Goal: Find specific page/section: Find specific page/section

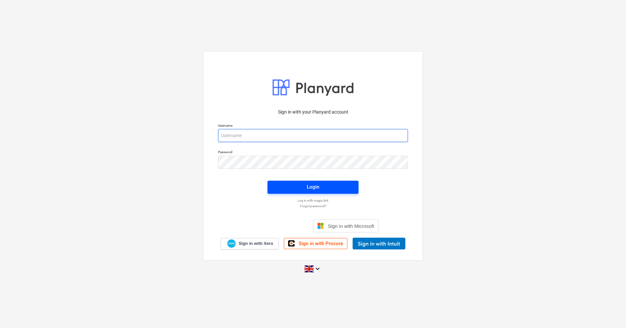
type input "[PERSON_NAME][EMAIL_ADDRESS][DOMAIN_NAME]"
click at [317, 184] on div "Login" at bounding box center [313, 187] width 12 height 9
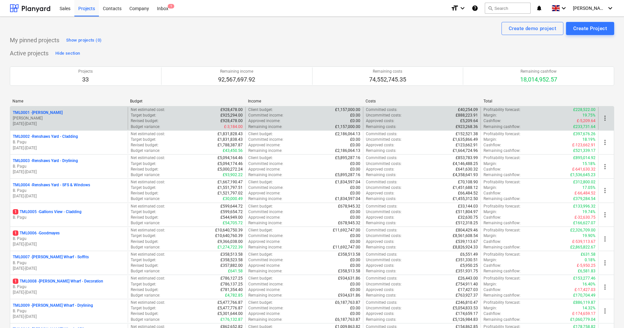
click at [38, 112] on p "TML0001 - [PERSON_NAME]" at bounding box center [38, 113] width 50 height 6
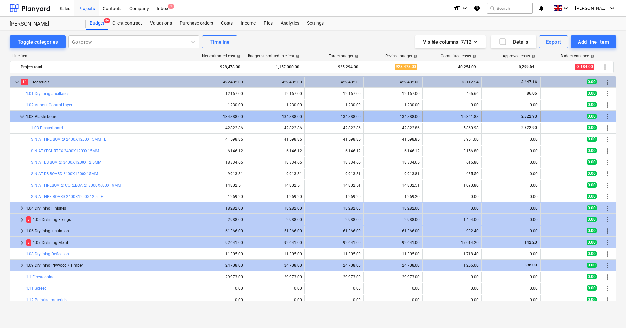
click at [23, 116] on span "keyboard_arrow_down" at bounding box center [22, 117] width 8 height 8
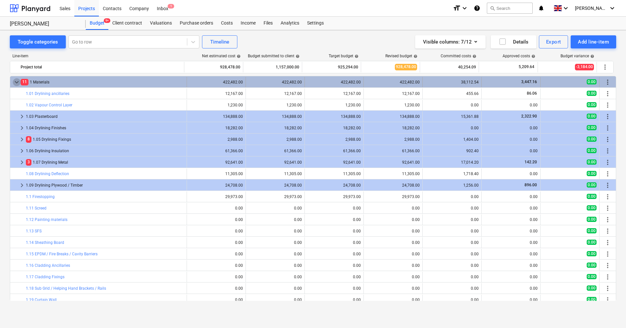
click at [15, 81] on span "keyboard_arrow_down" at bounding box center [17, 82] width 8 height 8
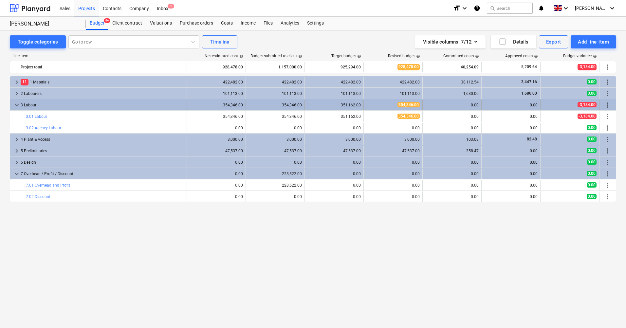
click at [17, 103] on span "keyboard_arrow_down" at bounding box center [17, 105] width 8 height 8
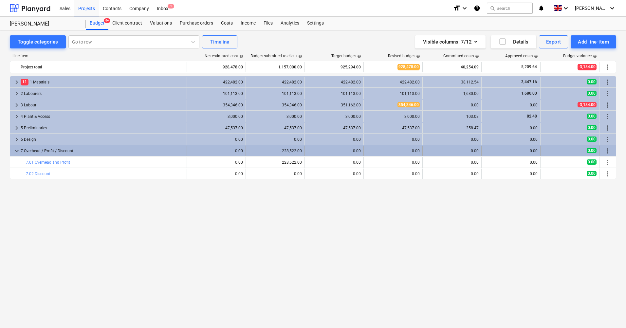
click at [16, 149] on span "keyboard_arrow_down" at bounding box center [17, 151] width 8 height 8
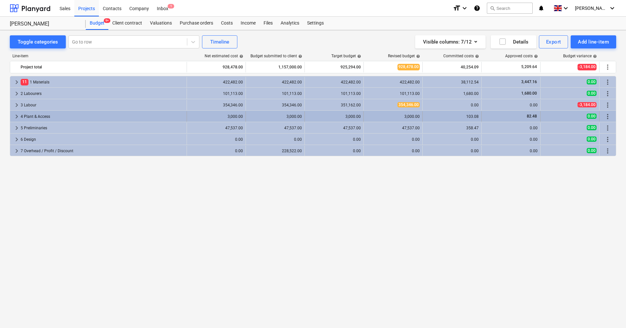
click at [14, 116] on span "keyboard_arrow_right" at bounding box center [17, 117] width 8 height 8
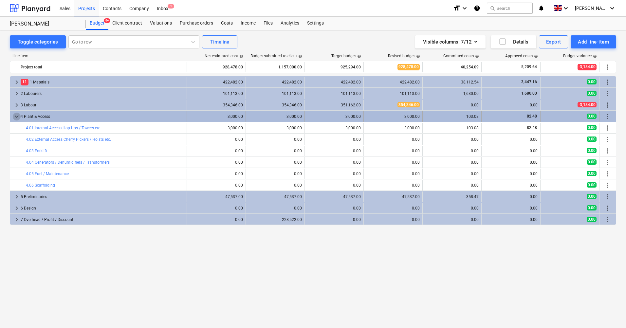
click at [14, 118] on span "keyboard_arrow_down" at bounding box center [17, 117] width 8 height 8
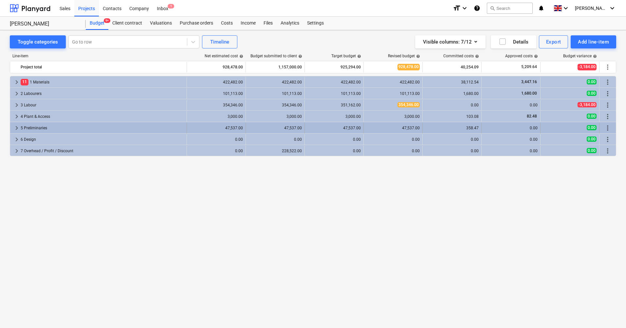
click at [16, 131] on span "keyboard_arrow_right" at bounding box center [17, 128] width 8 height 8
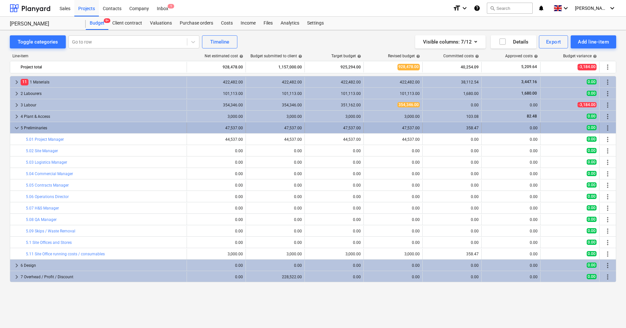
click at [15, 128] on span "keyboard_arrow_down" at bounding box center [17, 128] width 8 height 8
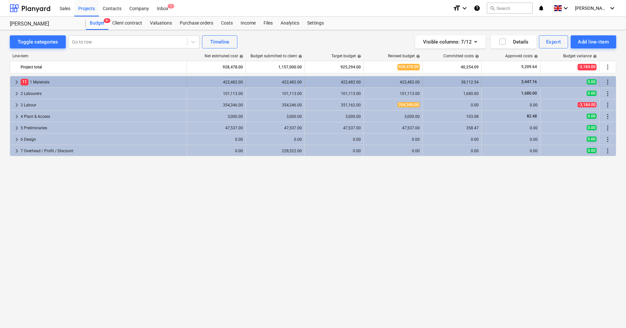
click at [20, 81] on span "keyboard_arrow_right" at bounding box center [17, 82] width 8 height 8
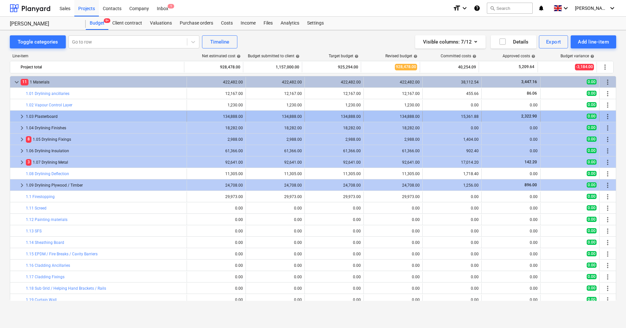
click at [21, 116] on span "keyboard_arrow_right" at bounding box center [22, 117] width 8 height 8
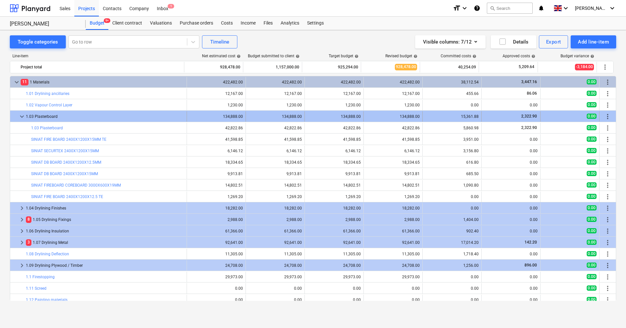
click at [18, 114] on span "keyboard_arrow_down" at bounding box center [22, 117] width 8 height 8
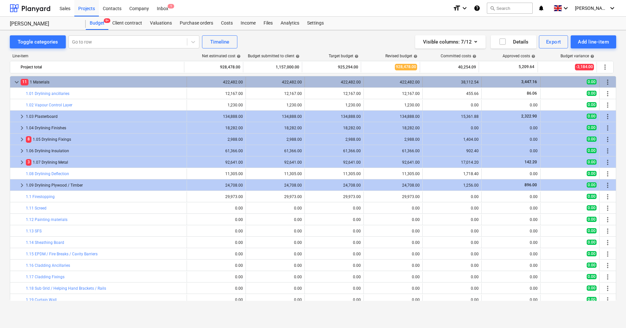
click at [15, 79] on span "keyboard_arrow_down" at bounding box center [17, 82] width 8 height 8
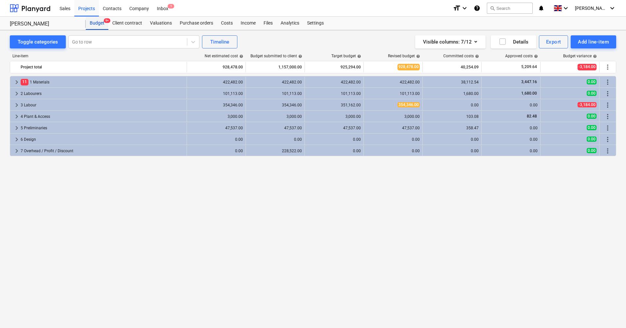
click at [90, 19] on div "Budget 9+" at bounding box center [97, 23] width 23 height 13
click at [98, 23] on div "Budget 9+" at bounding box center [97, 23] width 23 height 13
click at [90, 9] on div "Projects" at bounding box center [86, 8] width 25 height 17
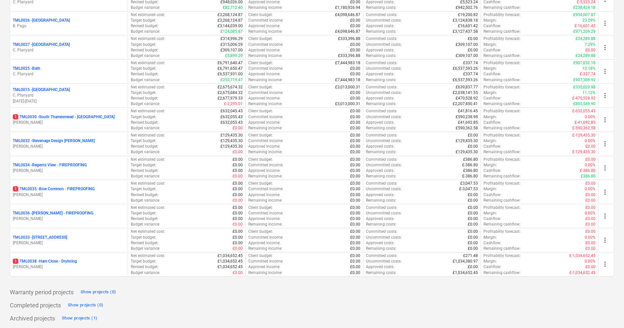
scroll to position [626, 0]
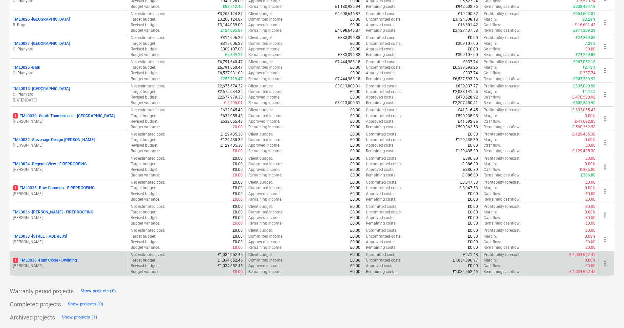
click at [60, 258] on div "1 TML0038 - Ham Close - Drylining [PERSON_NAME]" at bounding box center [69, 263] width 118 height 23
click at [61, 258] on p "1 TML0038 - Ham Close - Drylining" at bounding box center [45, 261] width 64 height 6
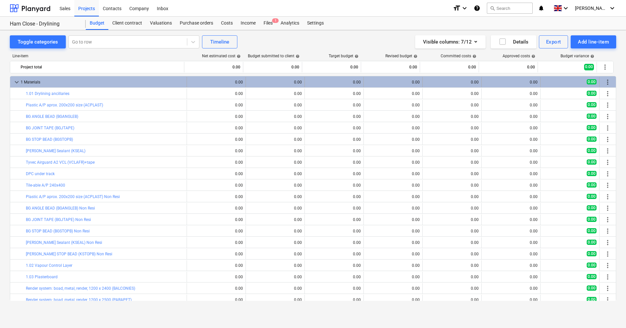
click at [18, 82] on span "keyboard_arrow_down" at bounding box center [17, 82] width 8 height 8
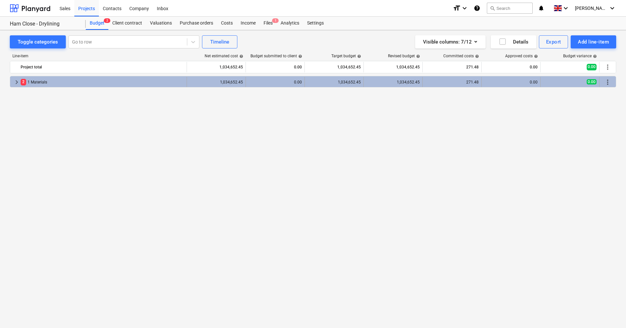
click at [15, 84] on span "keyboard_arrow_right" at bounding box center [17, 82] width 8 height 8
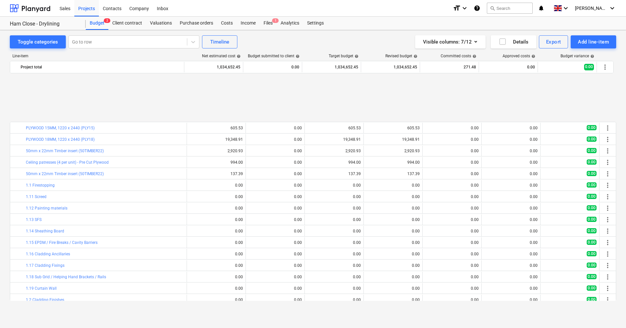
scroll to position [1735, 0]
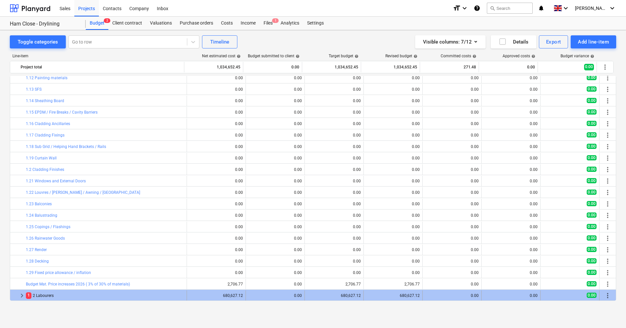
click at [21, 299] on span "keyboard_arrow_right" at bounding box center [22, 296] width 8 height 8
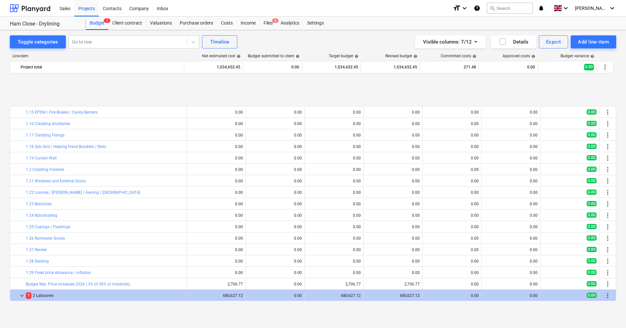
scroll to position [1781, 0]
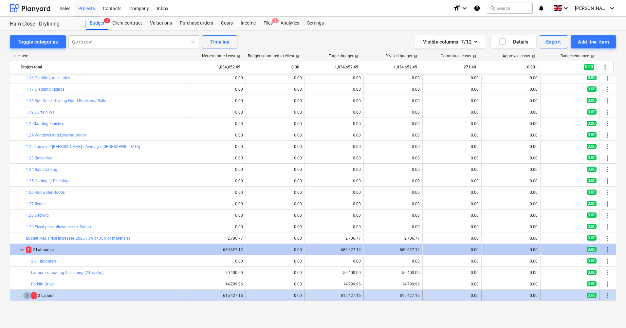
click at [28, 295] on span "keyboard_arrow_right" at bounding box center [27, 296] width 8 height 8
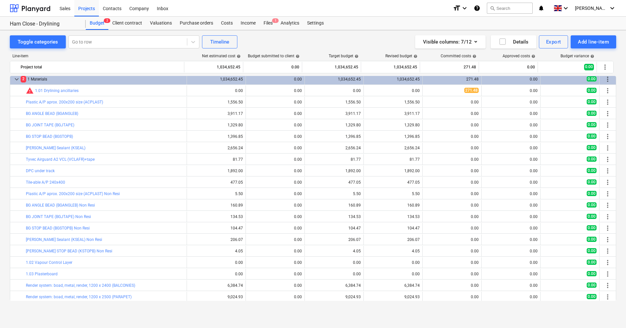
scroll to position [0, 0]
